Goal: Check status

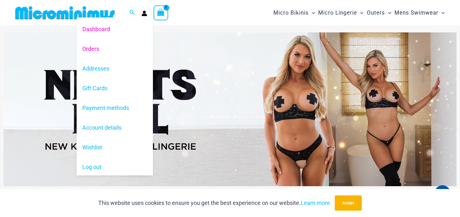
type input "**********"
click at [92, 48] on link "Orders" at bounding box center [115, 49] width 76 height 20
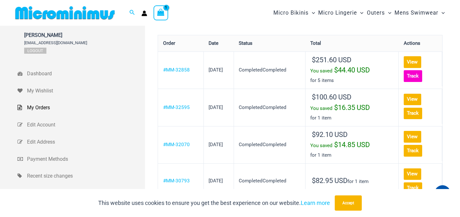
type input "**********"
click at [422, 75] on link "Track" at bounding box center [413, 75] width 18 height 11
